Goal: Information Seeking & Learning: Learn about a topic

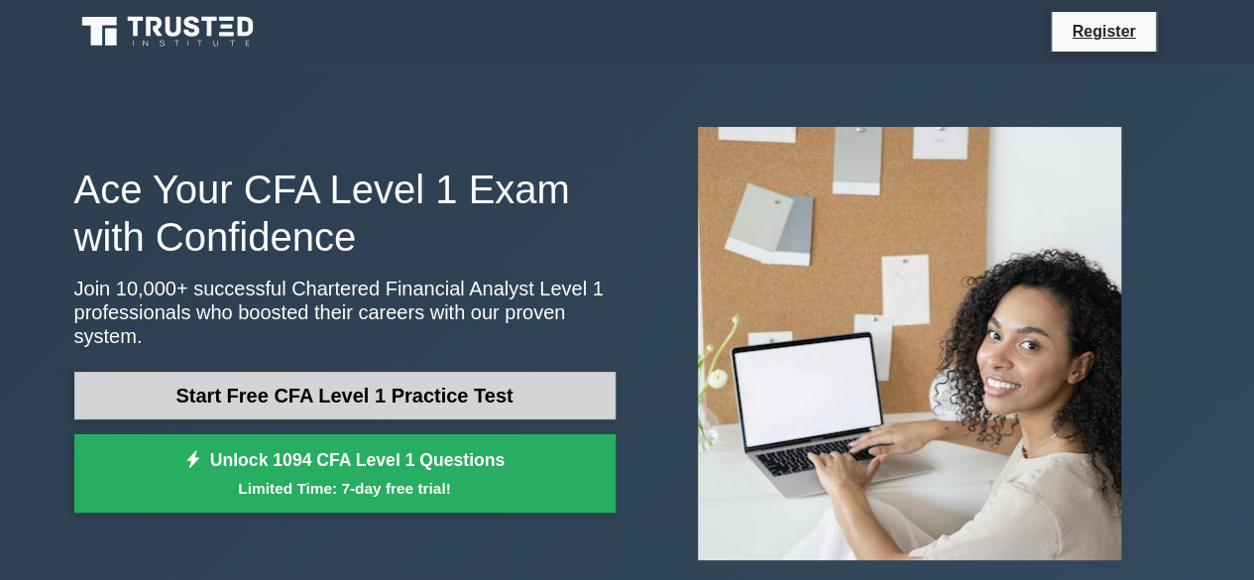
click at [291, 373] on link "Start Free CFA Level 1 Practice Test" at bounding box center [344, 396] width 541 height 48
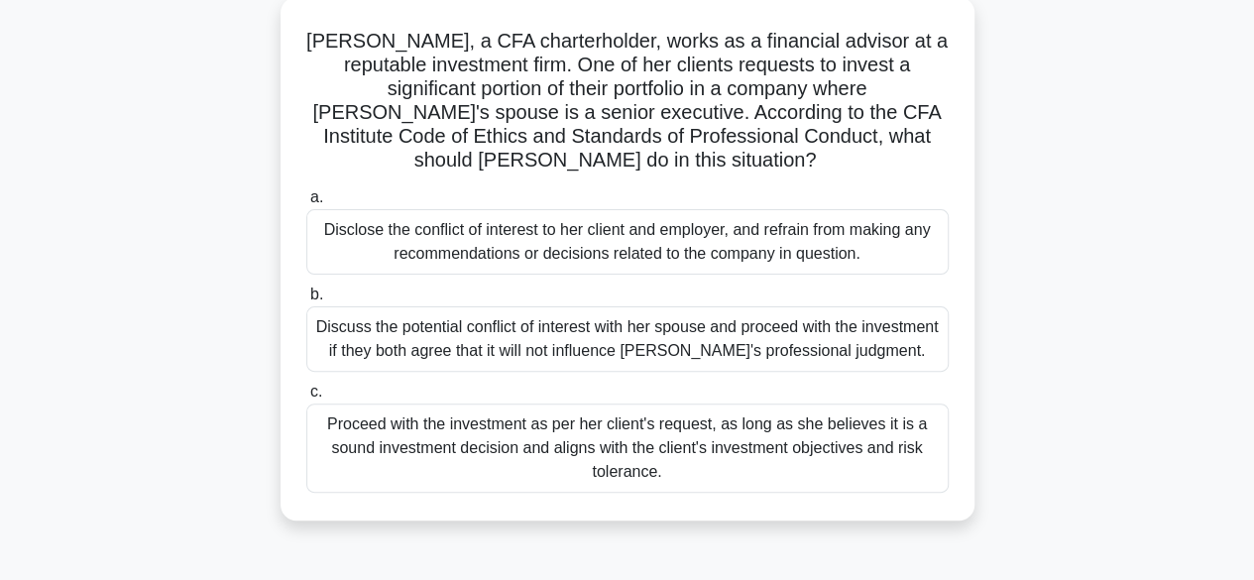
scroll to position [127, 0]
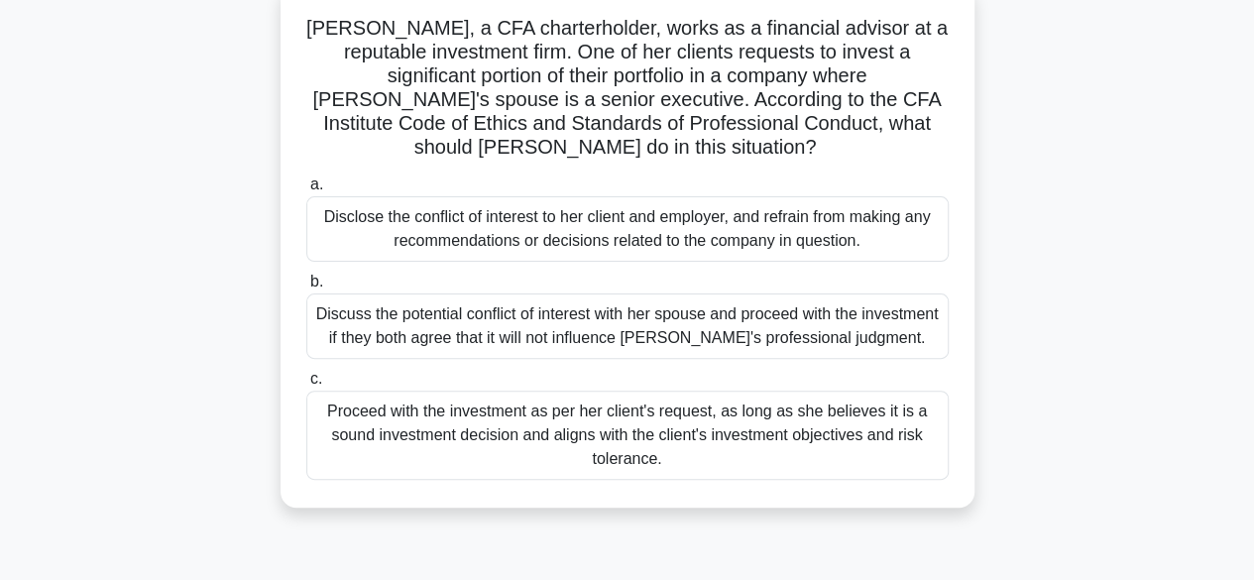
click at [502, 243] on div "Disclose the conflict of interest to her client and employer, and refrain from …" at bounding box center [627, 228] width 642 height 65
click at [306, 191] on input "a. Disclose the conflict of interest to her client and employer, and refrain fr…" at bounding box center [306, 184] width 0 height 13
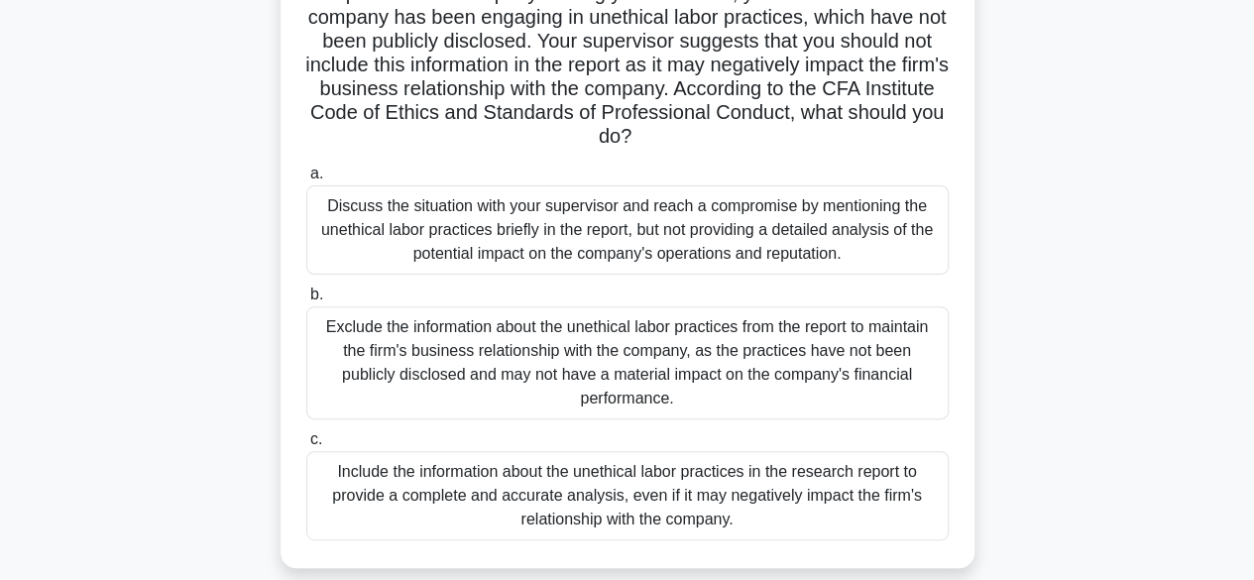
scroll to position [204, 0]
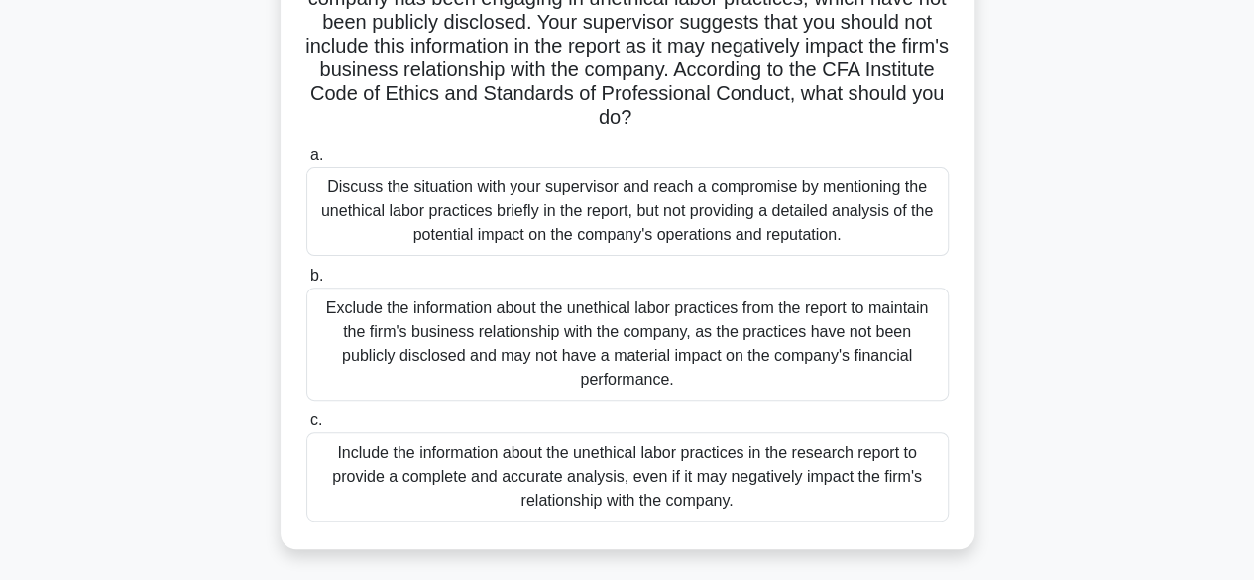
click at [420, 468] on div "Include the information about the unethical labor practices in the research rep…" at bounding box center [627, 476] width 642 height 89
click at [306, 427] on input "c. Include the information about the unethical labor practices in the research …" at bounding box center [306, 420] width 0 height 13
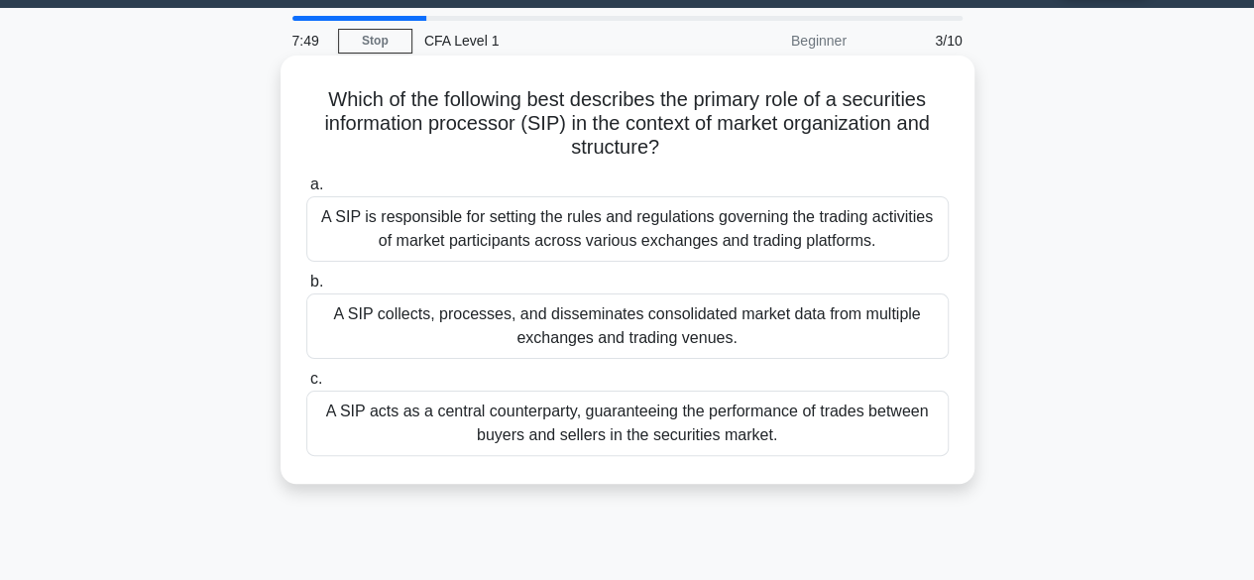
scroll to position [0, 0]
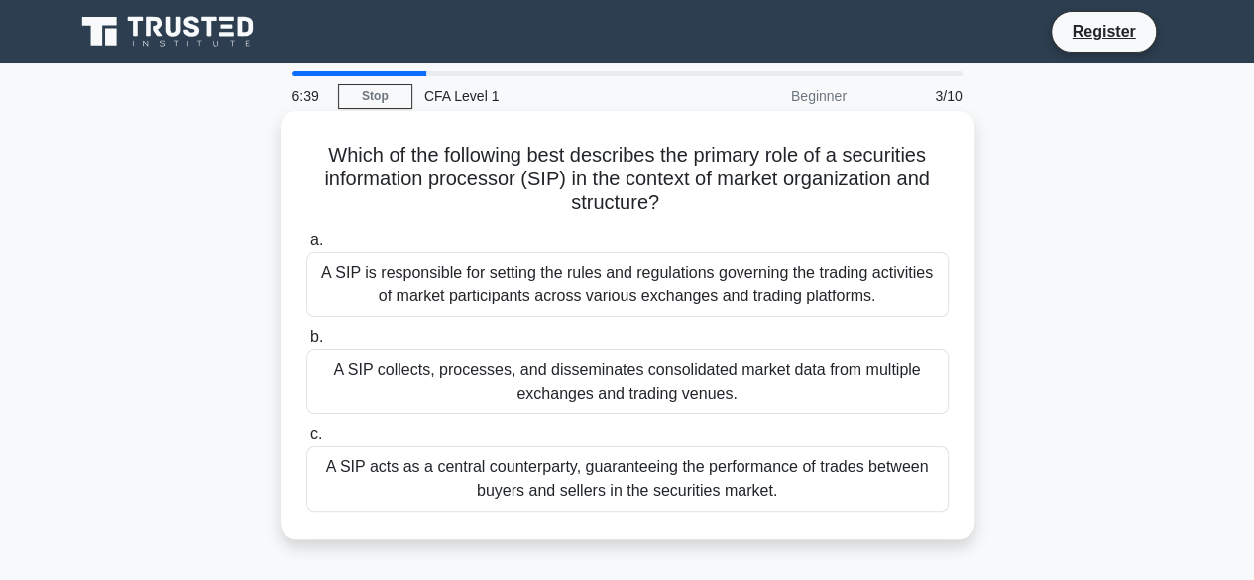
click at [511, 483] on div "A SIP acts as a central counterparty, guaranteeing the performance of trades be…" at bounding box center [627, 478] width 642 height 65
click at [306, 441] on input "c. A SIP acts as a central counterparty, guaranteeing the performance of trades…" at bounding box center [306, 434] width 0 height 13
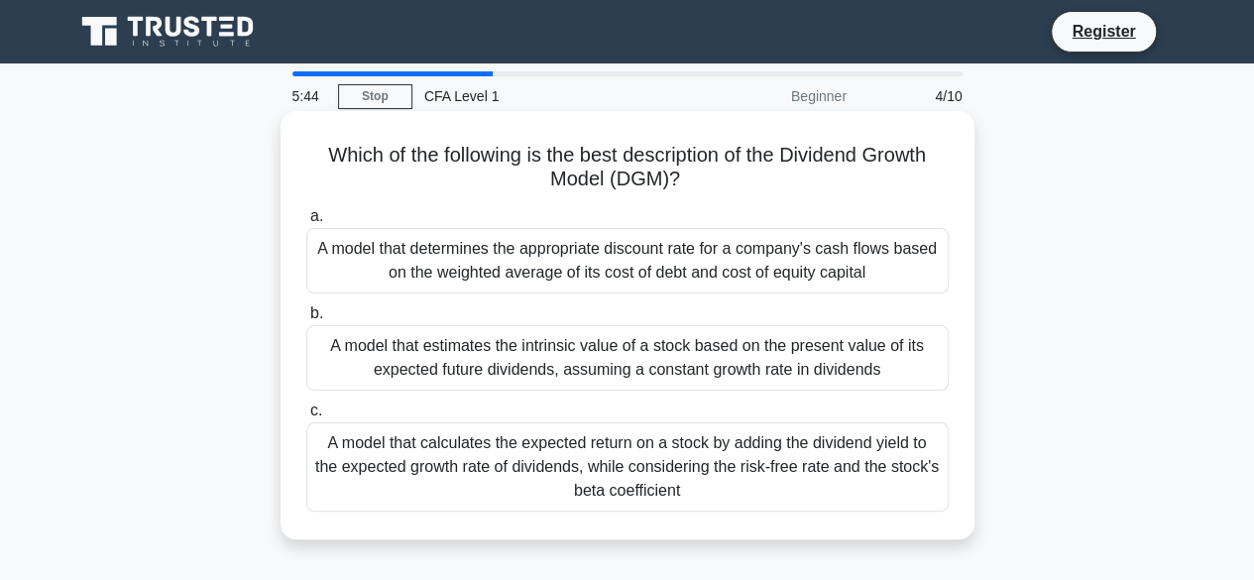
click at [688, 494] on div "A model that calculates the expected return on a stock by adding the dividend y…" at bounding box center [627, 466] width 642 height 89
click at [306, 417] on input "c. A model that calculates the expected return on a stock by adding the dividen…" at bounding box center [306, 410] width 0 height 13
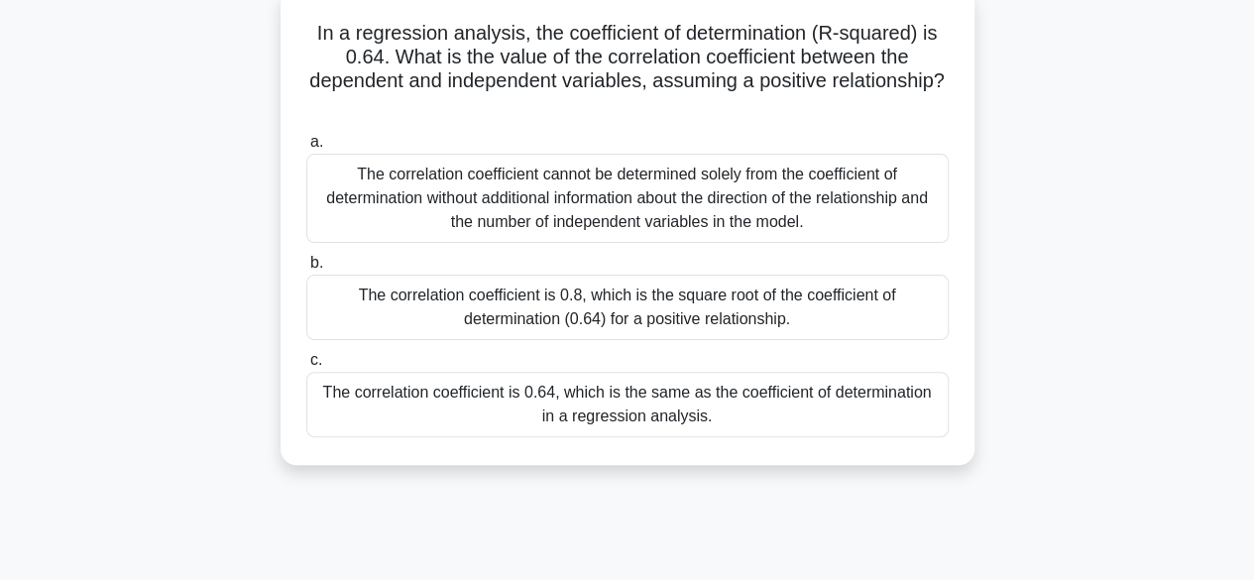
scroll to position [123, 0]
click at [544, 299] on div "The correlation coefficient is 0.8, which is the square root of the coefficient…" at bounding box center [627, 306] width 642 height 65
click at [306, 269] on input "b. The correlation coefficient is 0.8, which is the square root of the coeffici…" at bounding box center [306, 262] width 0 height 13
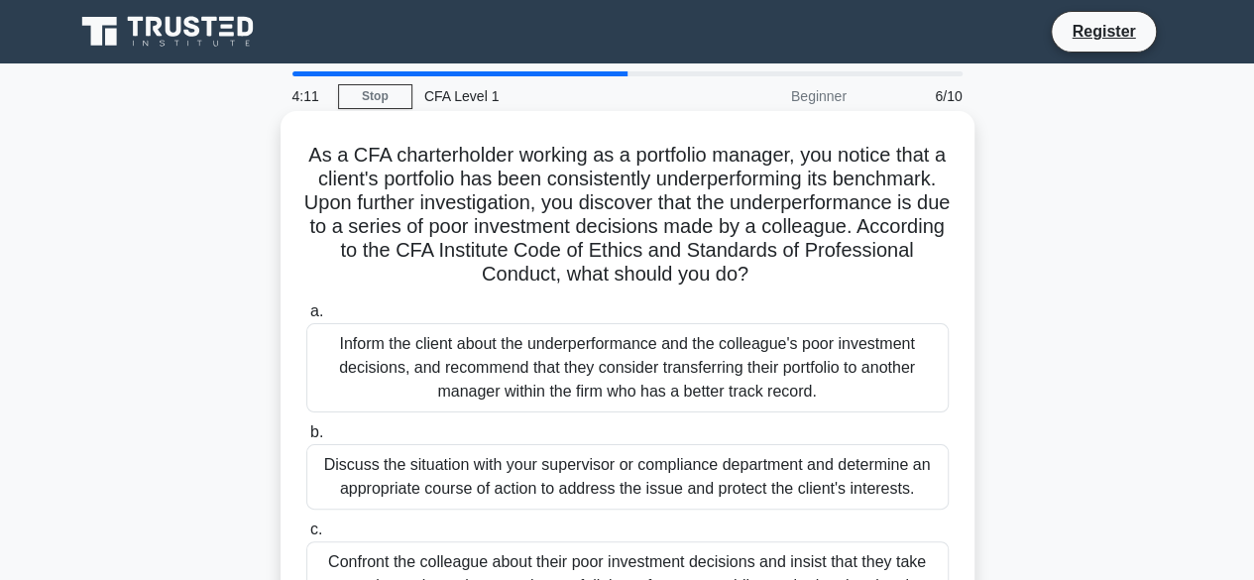
scroll to position [198, 0]
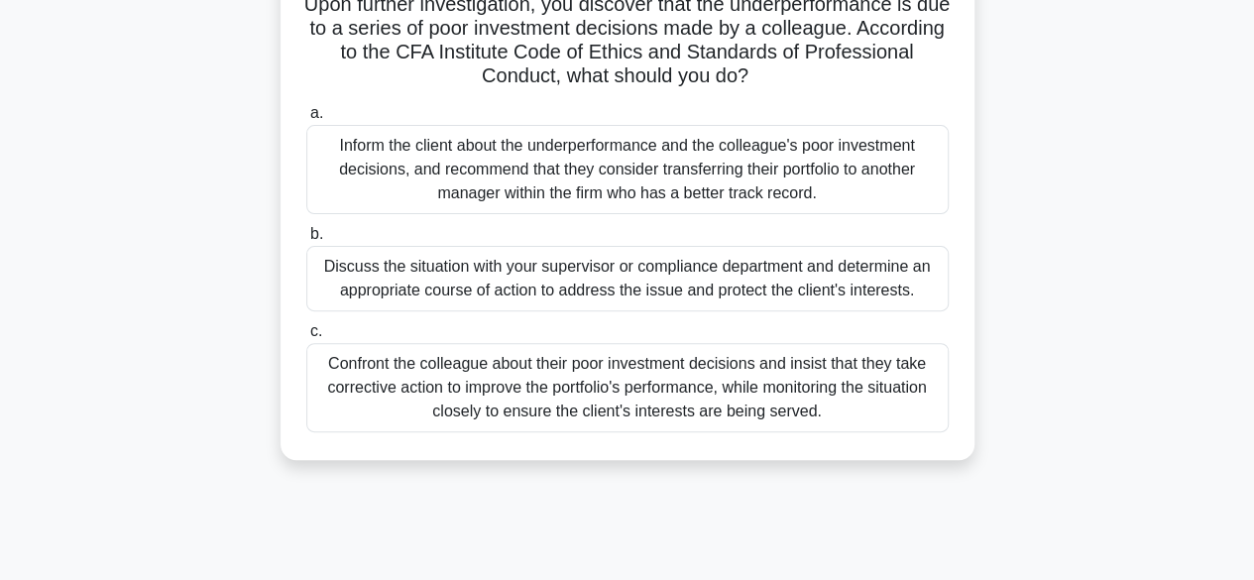
click at [620, 169] on div "Inform the client about the underperformance and the colleague's poor investmen…" at bounding box center [627, 169] width 642 height 89
click at [306, 120] on input "a. Inform the client about the underperformance and the colleague's poor invest…" at bounding box center [306, 113] width 0 height 13
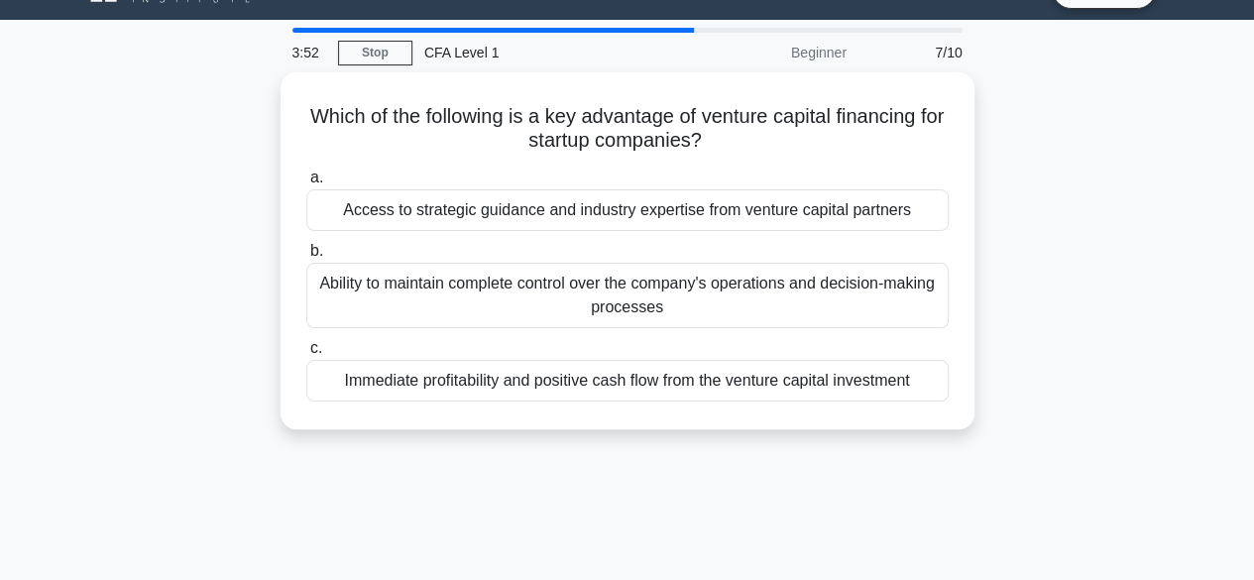
scroll to position [28, 0]
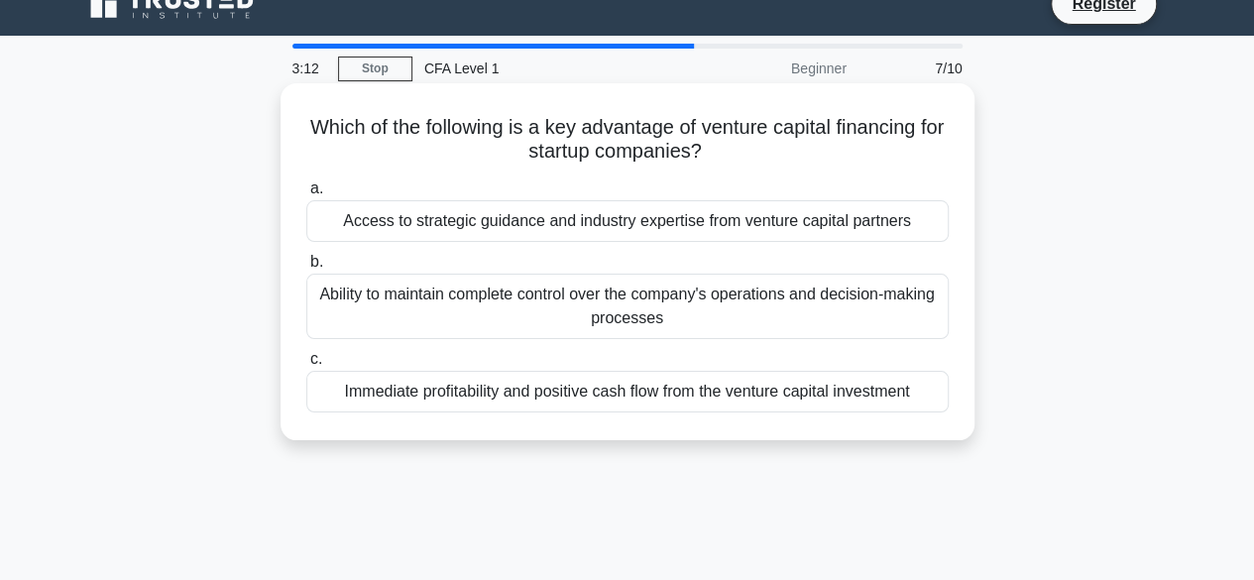
click at [686, 225] on div "Access to strategic guidance and industry expertise from venture capital partne…" at bounding box center [627, 221] width 642 height 42
click at [306, 195] on input "a. Access to strategic guidance and industry expertise from venture capital par…" at bounding box center [306, 188] width 0 height 13
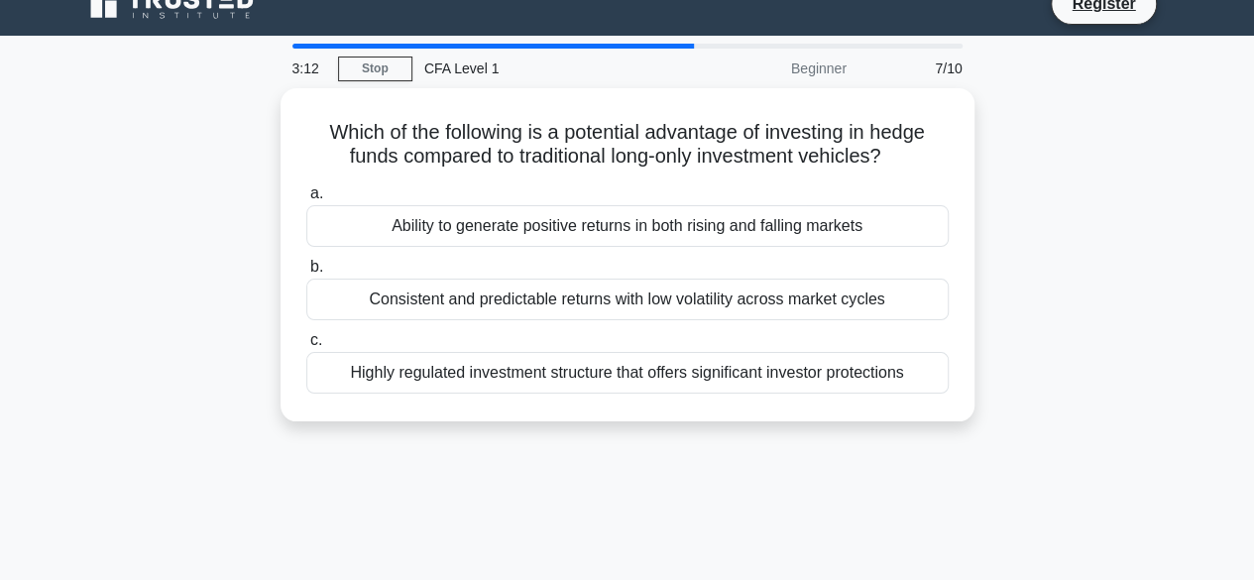
scroll to position [0, 0]
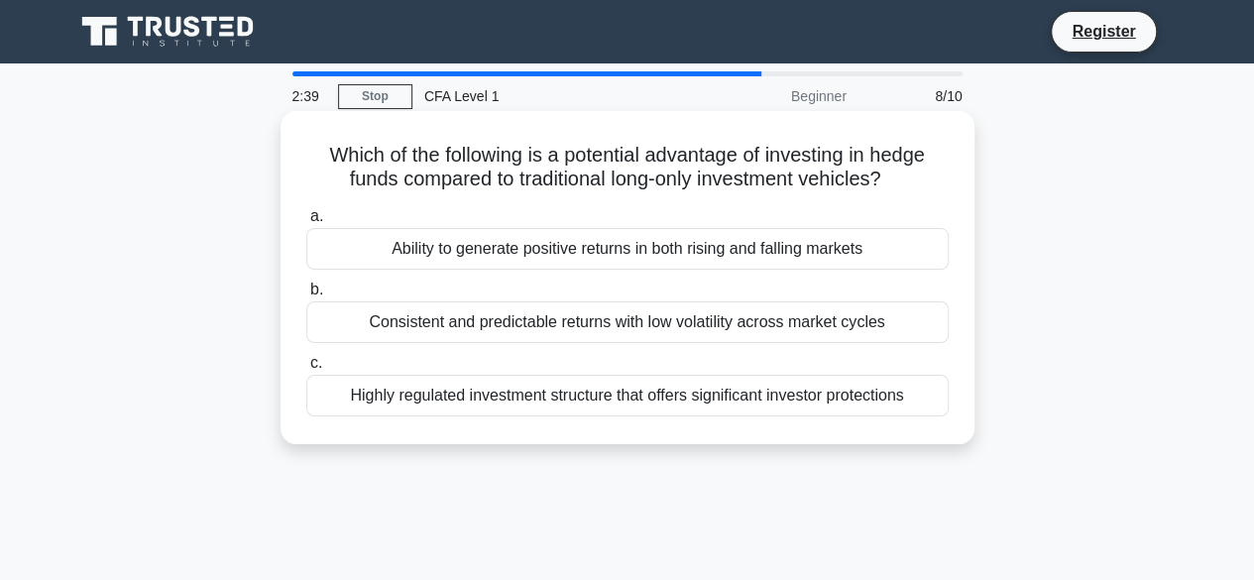
click at [737, 247] on div "Ability to generate positive returns in both rising and falling markets" at bounding box center [627, 249] width 642 height 42
click at [306, 223] on input "a. Ability to generate positive returns in both rising and falling markets" at bounding box center [306, 216] width 0 height 13
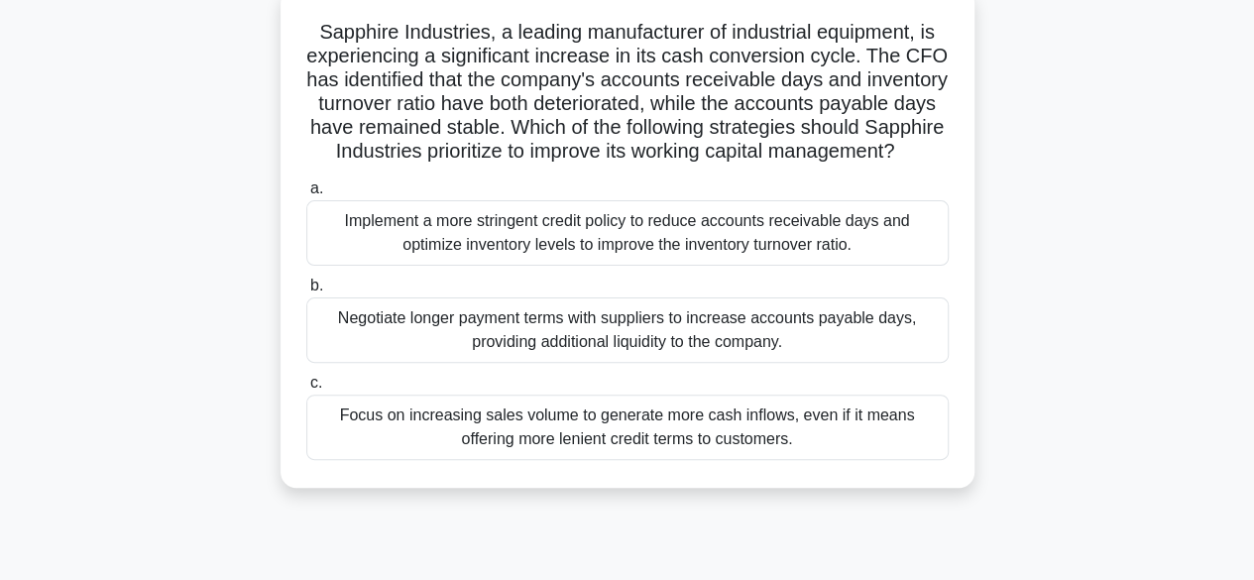
scroll to position [99, 0]
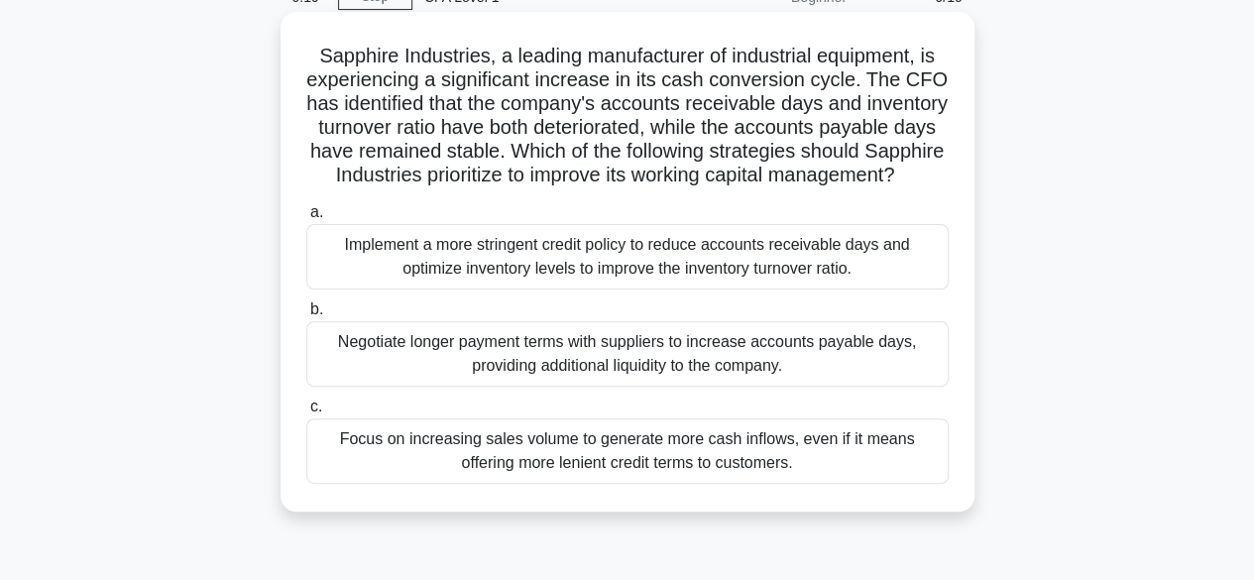
click at [636, 289] on div "Implement a more stringent credit policy to reduce accounts receivable days and…" at bounding box center [627, 256] width 642 height 65
click at [306, 219] on input "a. Implement a more stringent credit policy to reduce accounts receivable days …" at bounding box center [306, 212] width 0 height 13
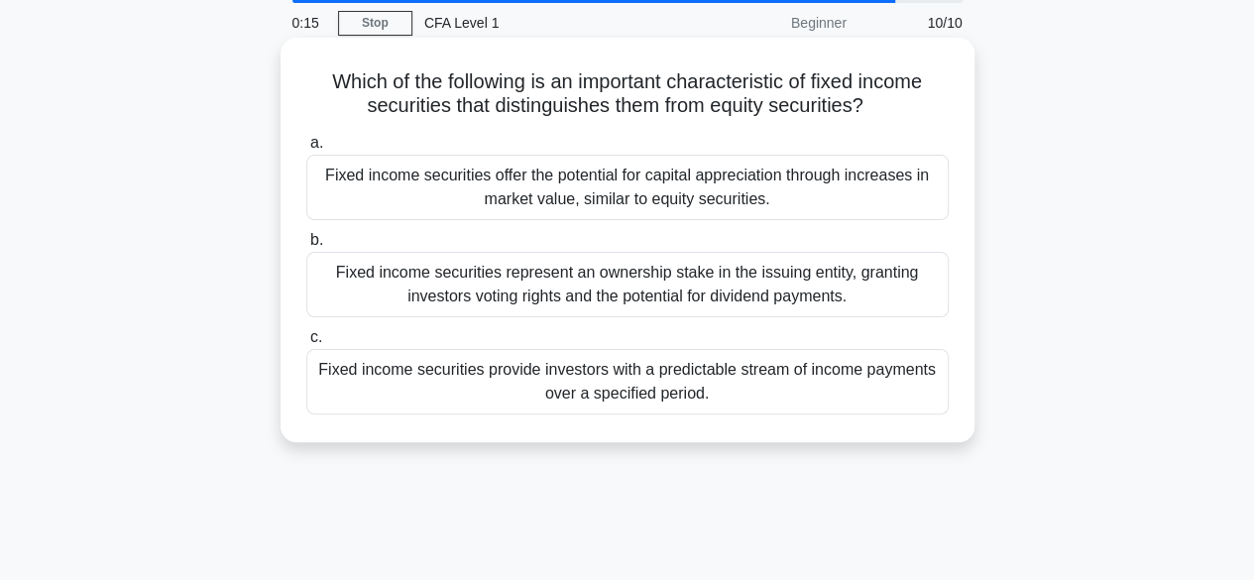
scroll to position [0, 0]
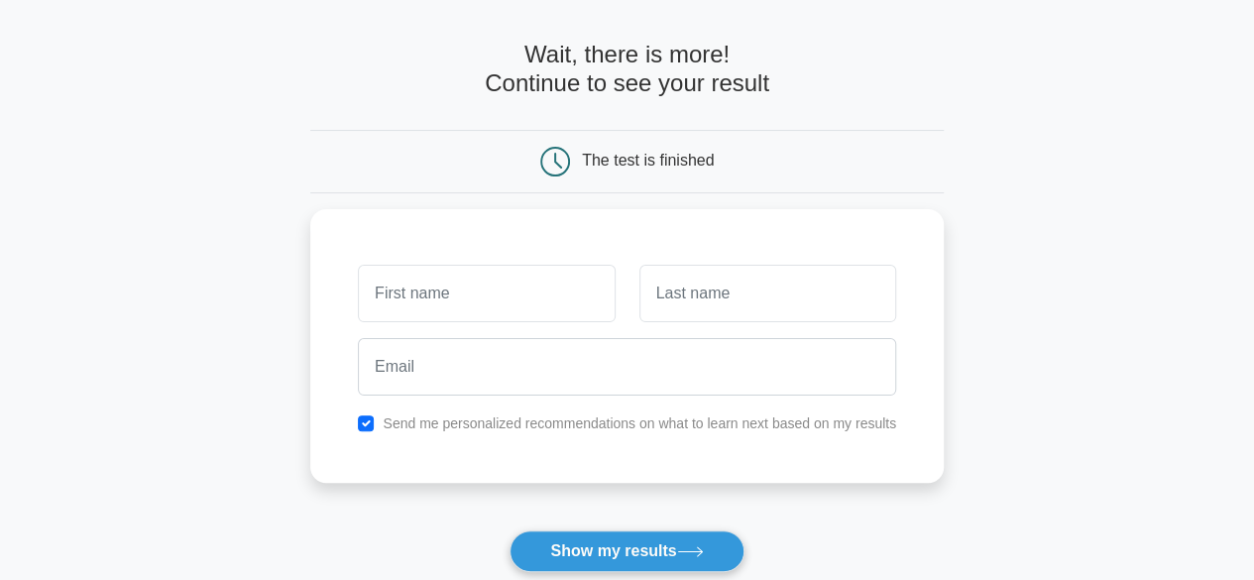
scroll to position [297, 0]
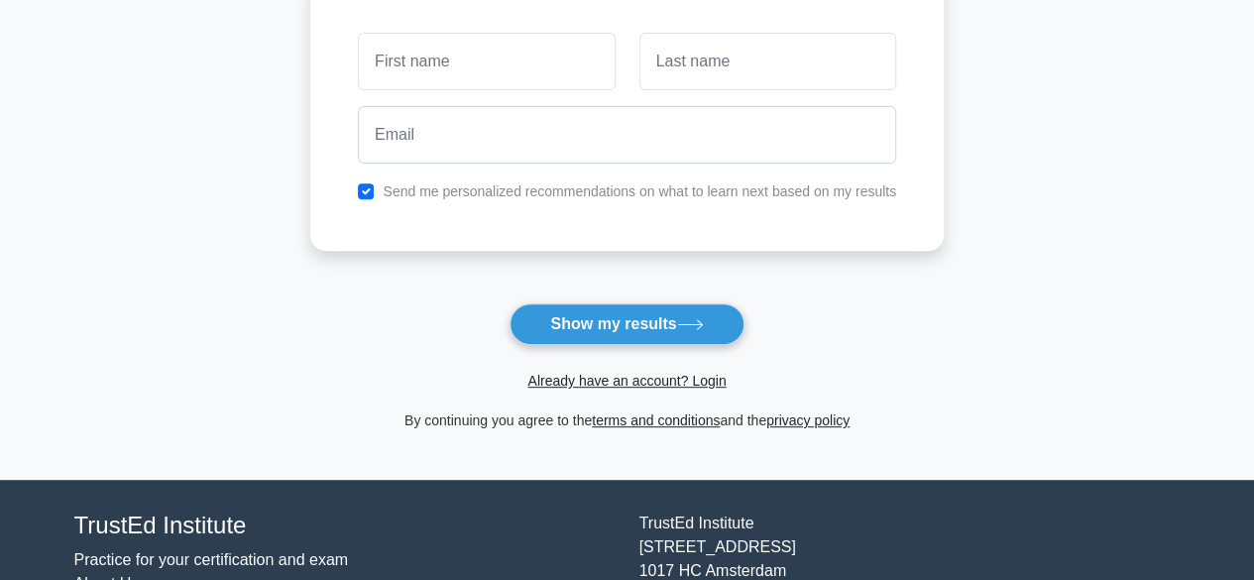
click at [506, 70] on input "text" at bounding box center [486, 61] width 257 height 57
type input "nirmal"
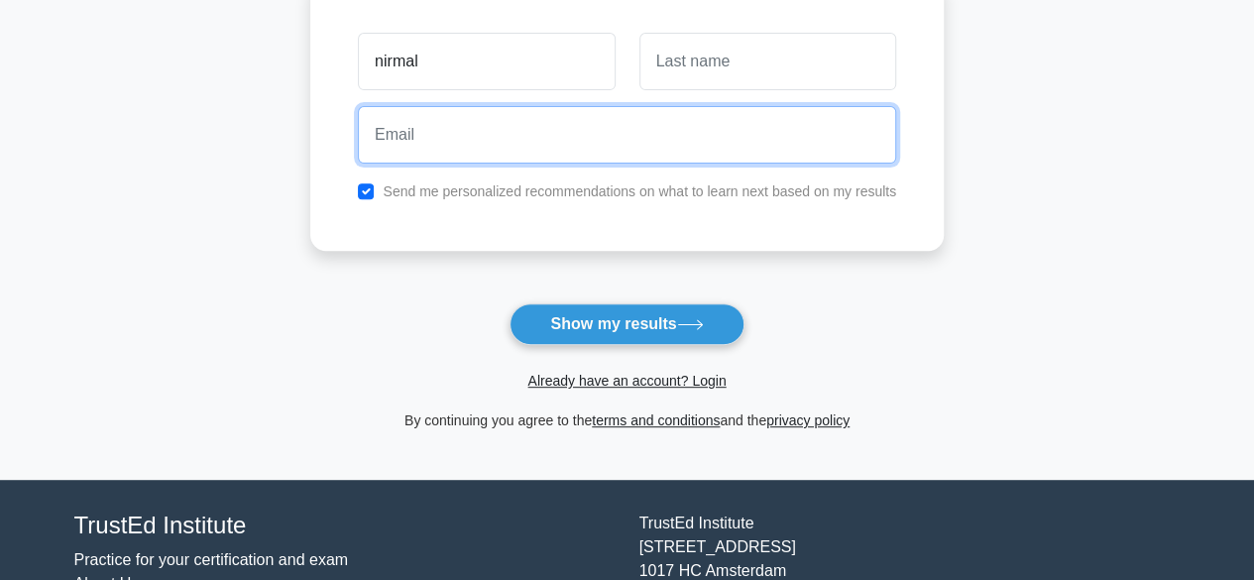
click at [519, 146] on input "email" at bounding box center [627, 134] width 538 height 57
type input "chacko9717@gmail.com"
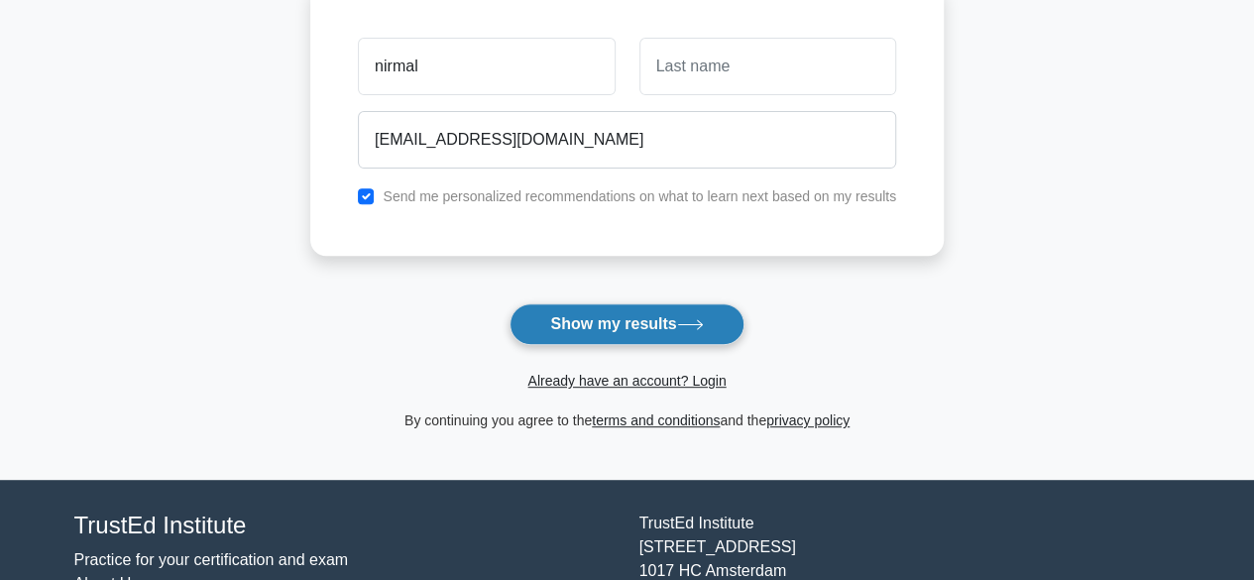
click at [565, 323] on button "Show my results" at bounding box center [626, 324] width 234 height 42
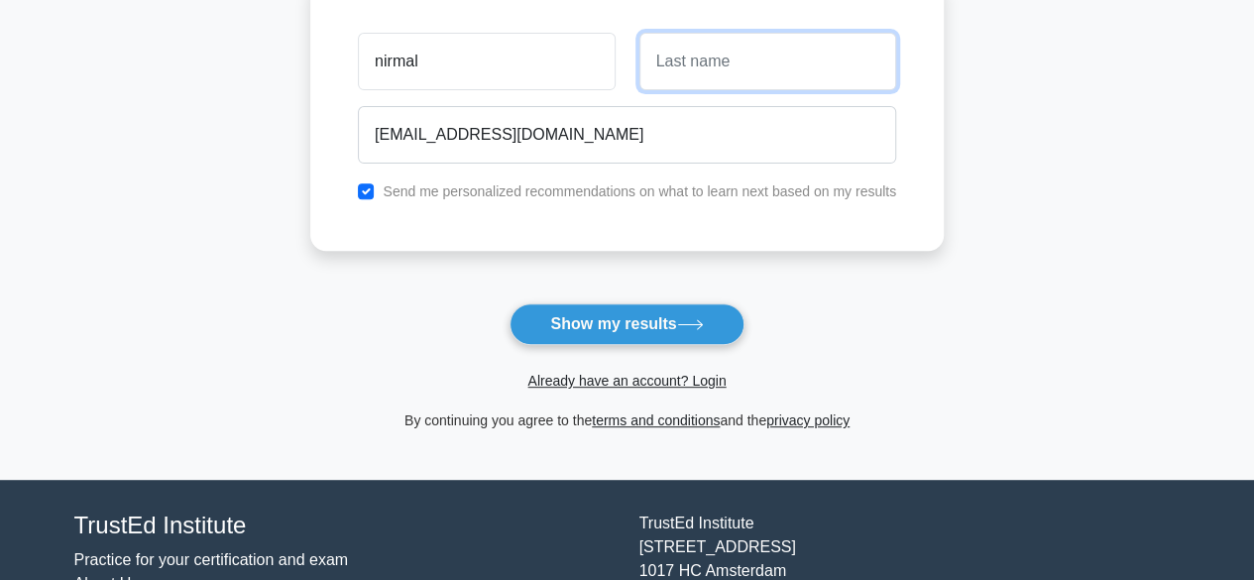
click at [696, 63] on input "text" at bounding box center [767, 61] width 257 height 57
type input "chacko"
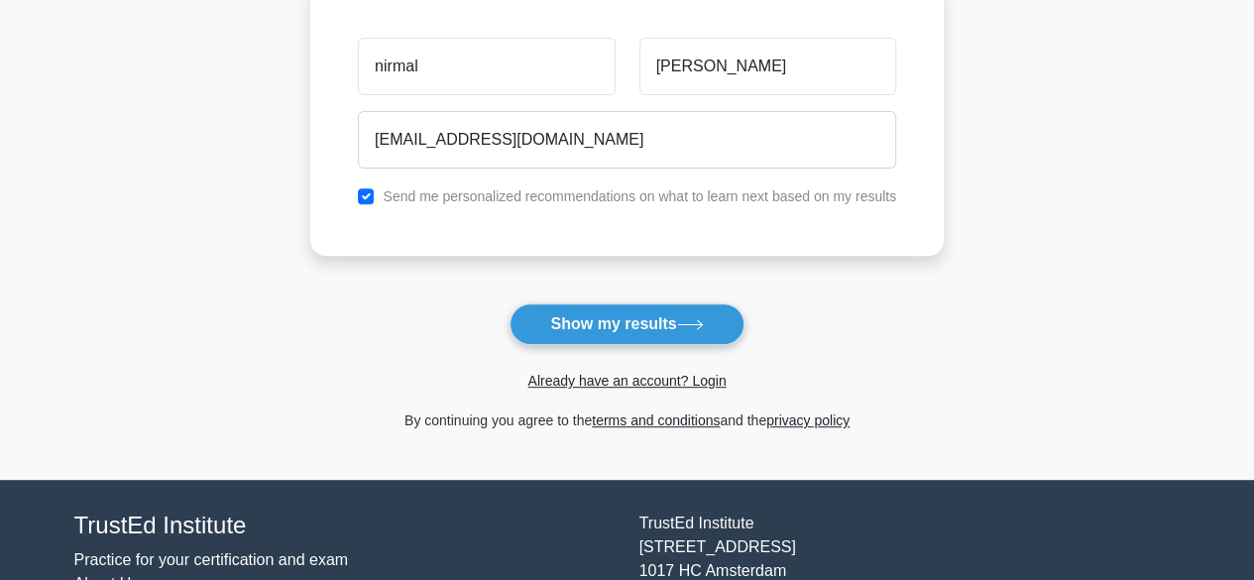
click at [670, 328] on button "Show my results" at bounding box center [626, 324] width 234 height 42
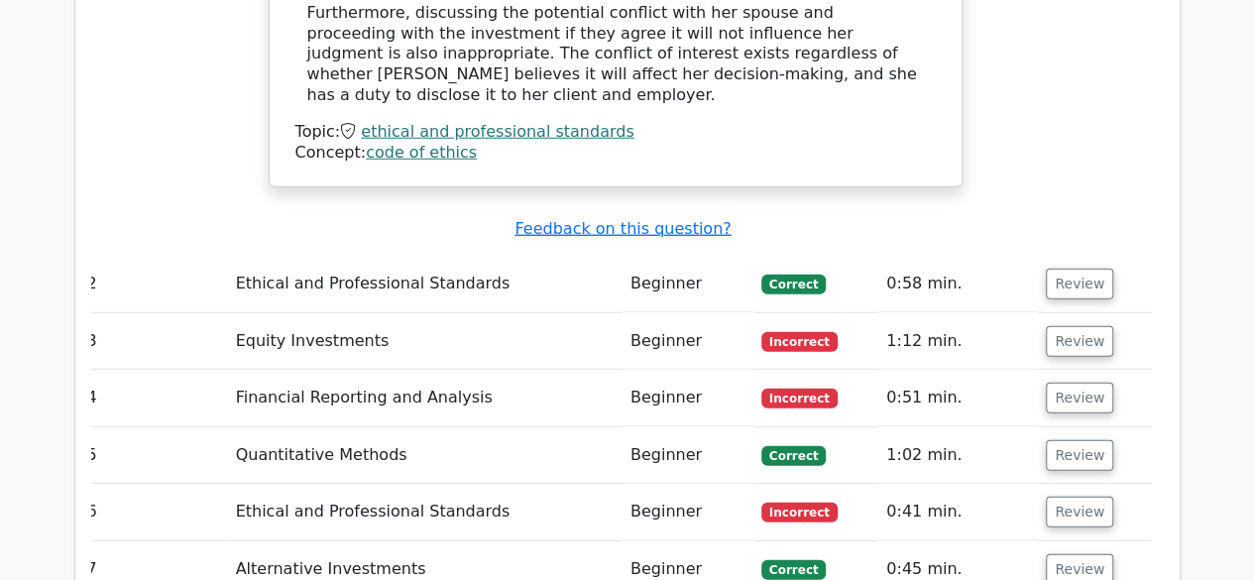
scroll to position [2578, 0]
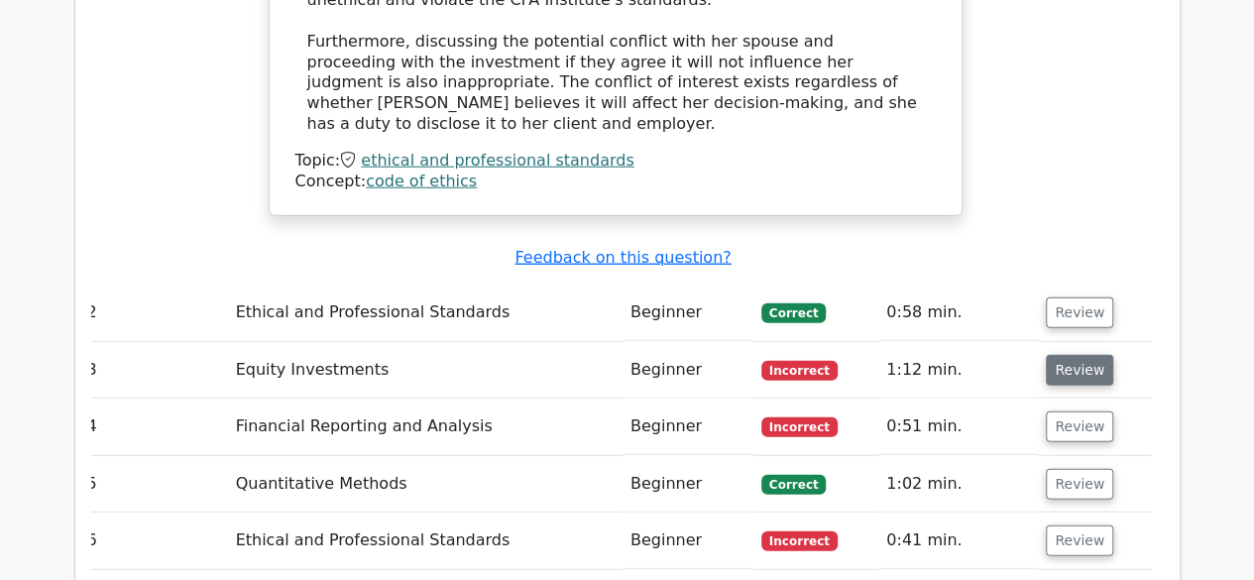
click at [1066, 355] on button "Review" at bounding box center [1078, 370] width 67 height 31
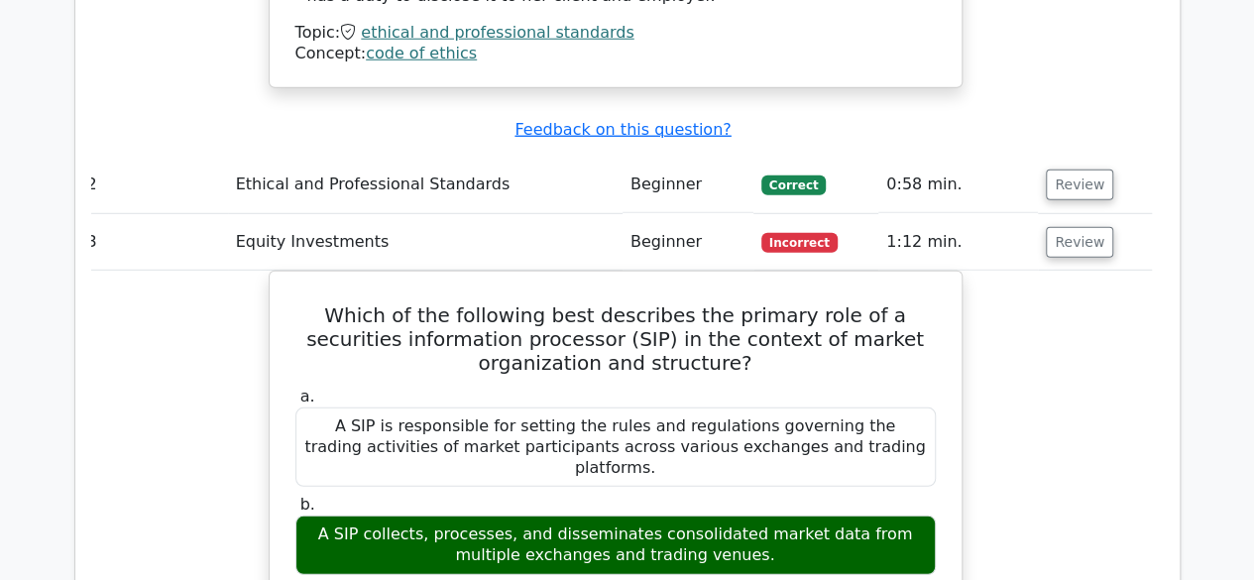
scroll to position [2729, 0]
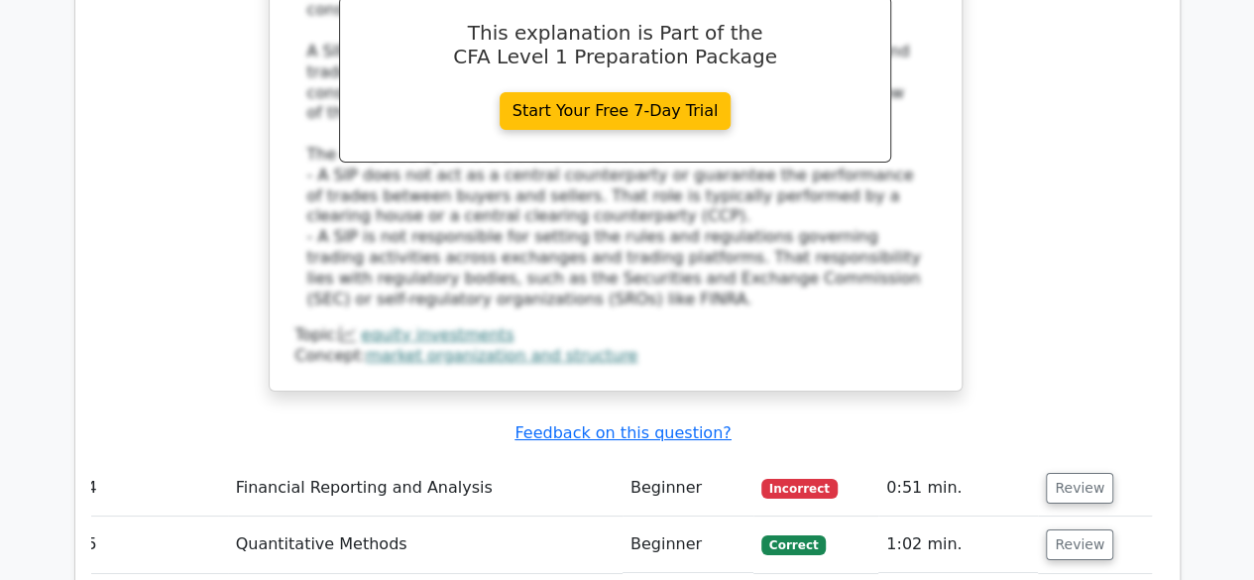
scroll to position [3503, 0]
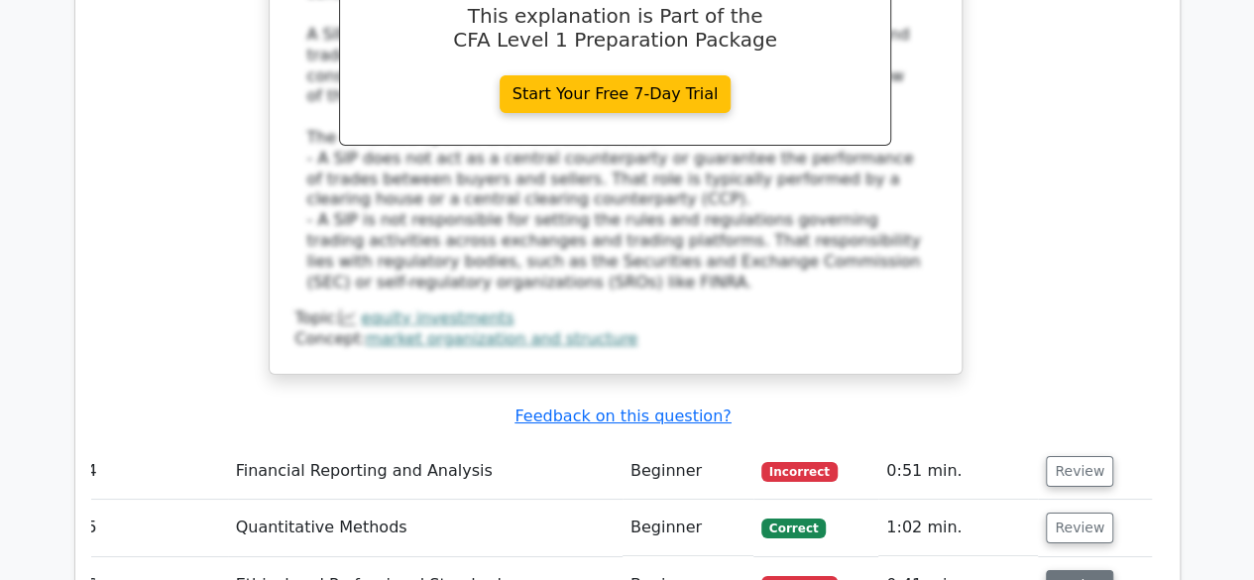
click at [1066, 570] on button "Review" at bounding box center [1078, 585] width 67 height 31
click at [1086, 570] on button "Review" at bounding box center [1078, 585] width 67 height 31
click at [1085, 570] on button "Review" at bounding box center [1078, 585] width 67 height 31
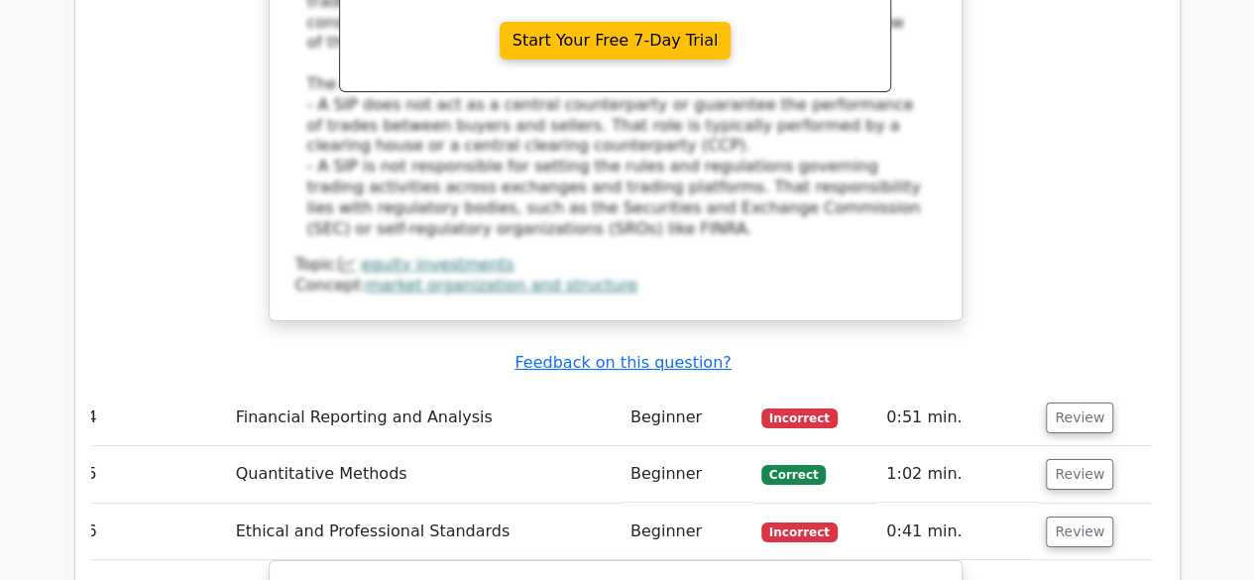
scroll to position [3496, 0]
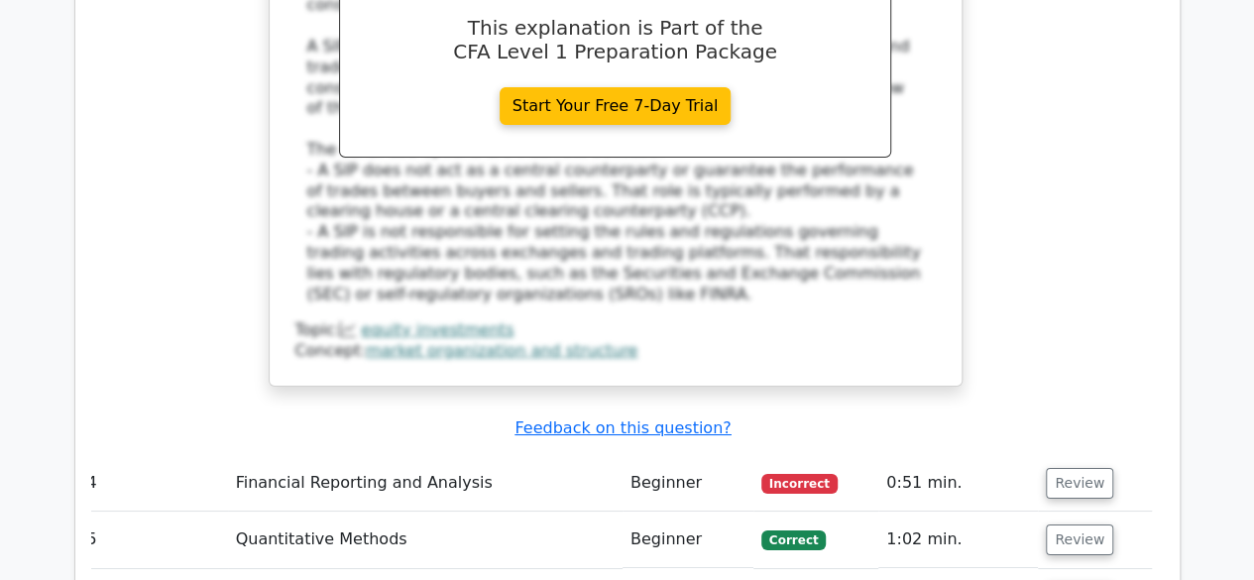
click at [1185, 395] on div "Question Analysis Question # Topic Difficulty Result Time Spent Action 1 Ethica…" at bounding box center [627, 50] width 1130 height 4064
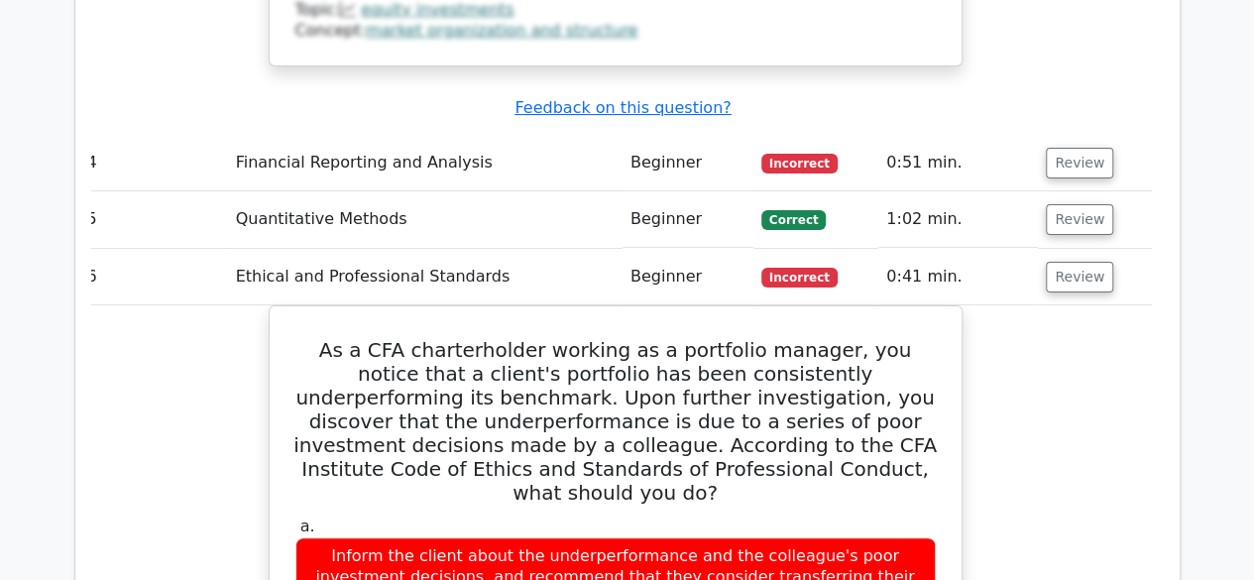
scroll to position [3846, 0]
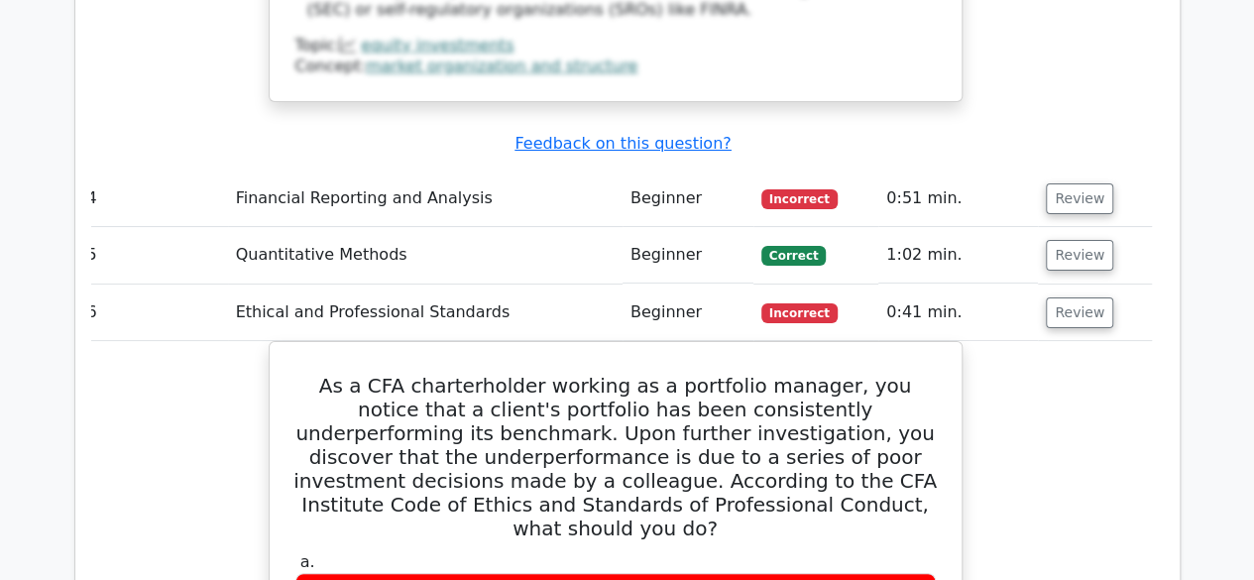
scroll to position [3747, 0]
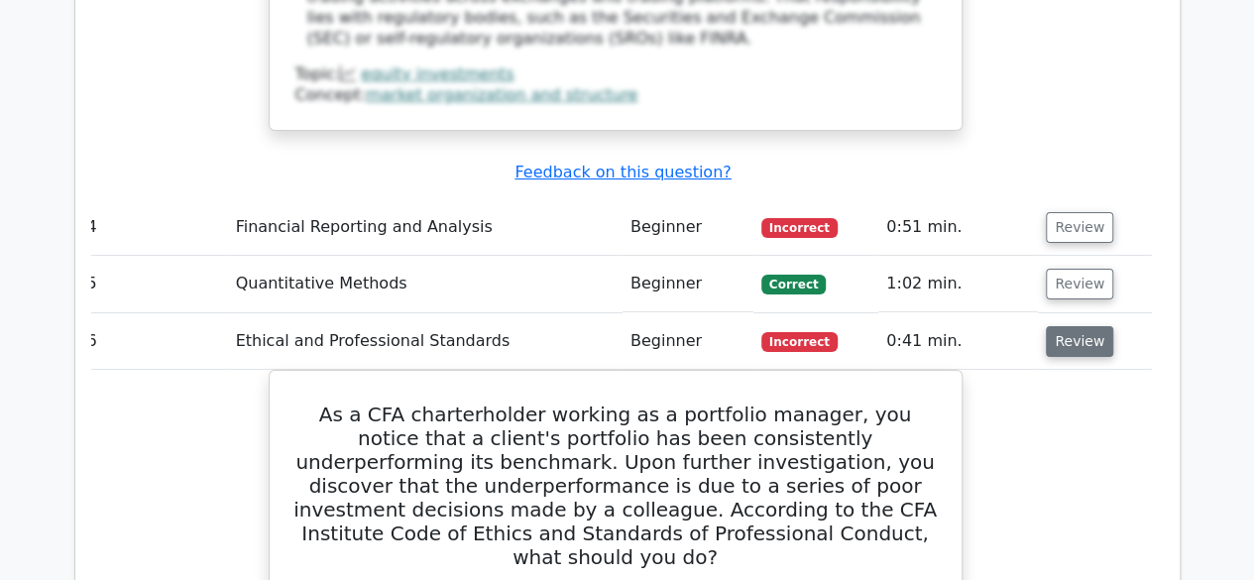
click at [1067, 326] on button "Review" at bounding box center [1078, 341] width 67 height 31
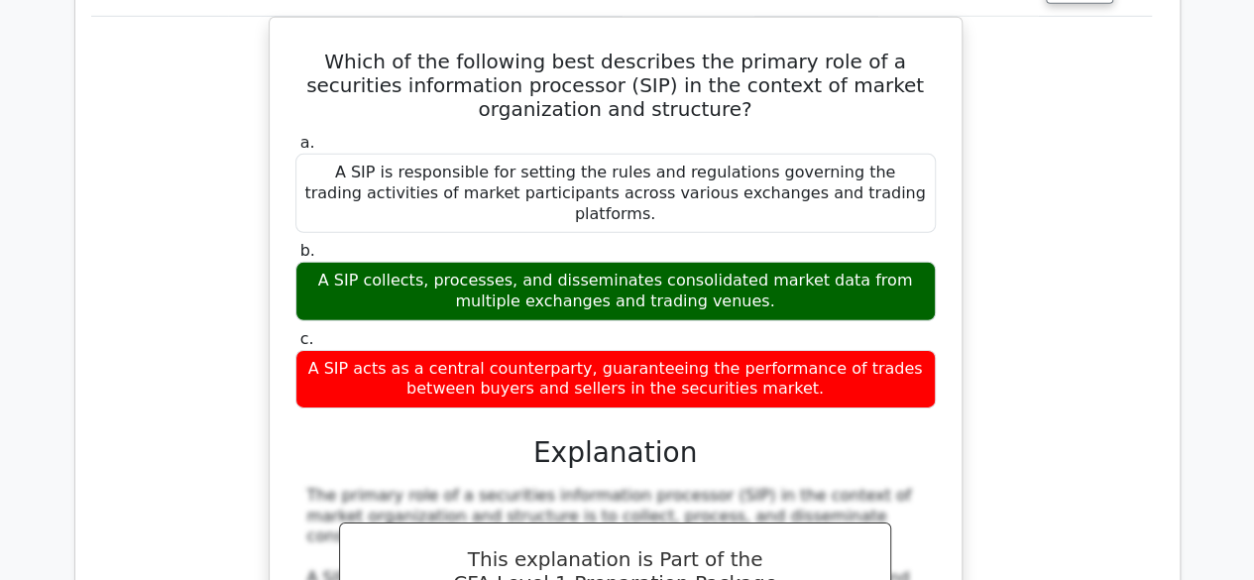
scroll to position [3450, 0]
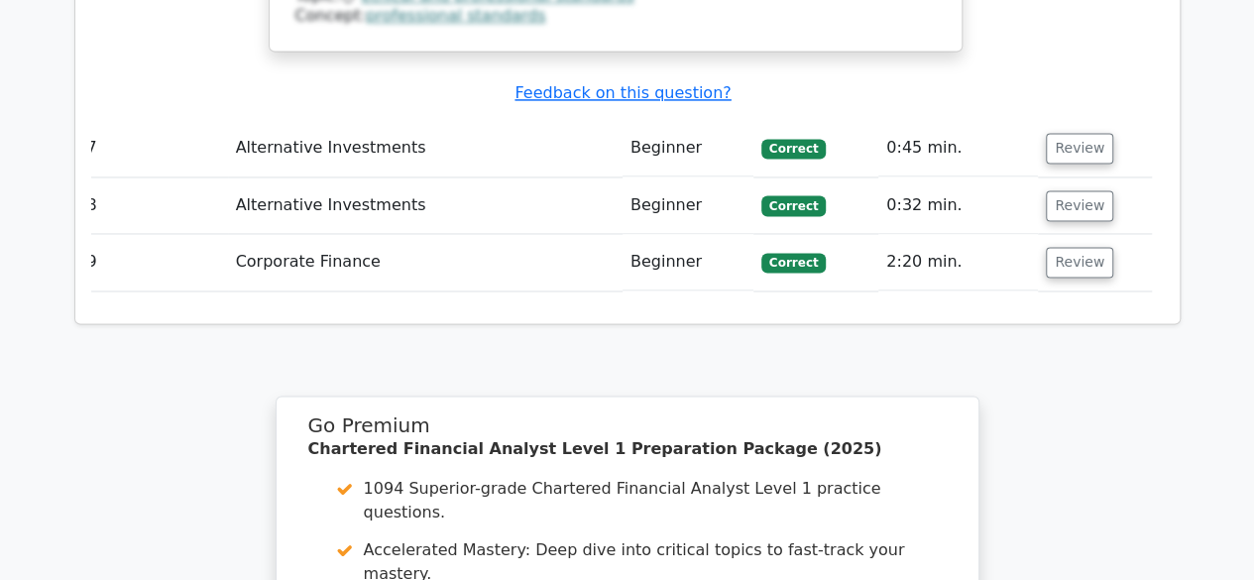
scroll to position [4729, 0]
